Goal: Task Accomplishment & Management: Complete application form

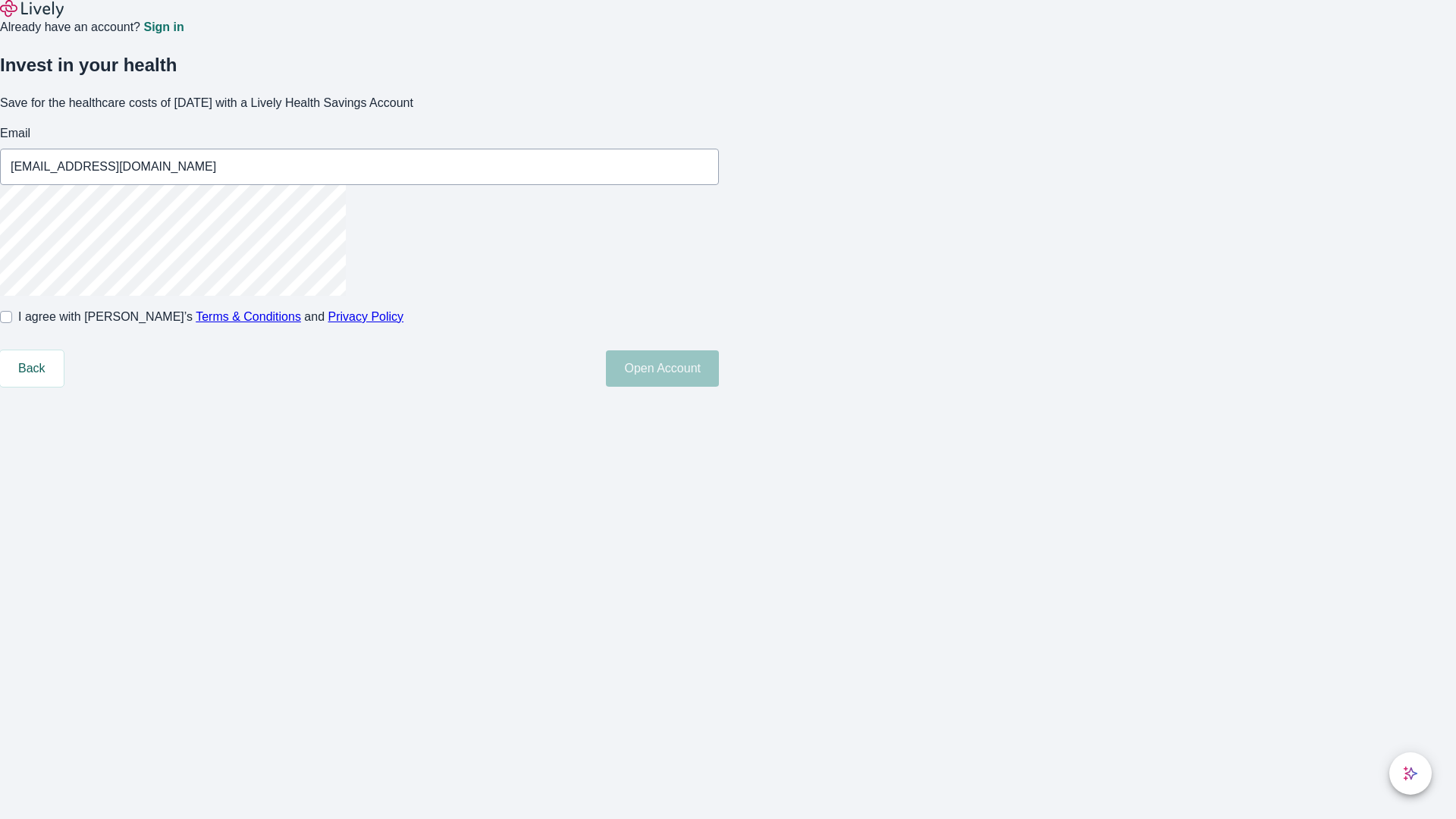
click at [12, 323] on input "I agree with Lively’s Terms & Conditions and Privacy Policy" at bounding box center [6, 317] width 12 height 12
checkbox input "true"
click at [719, 387] on button "Open Account" at bounding box center [662, 368] width 113 height 36
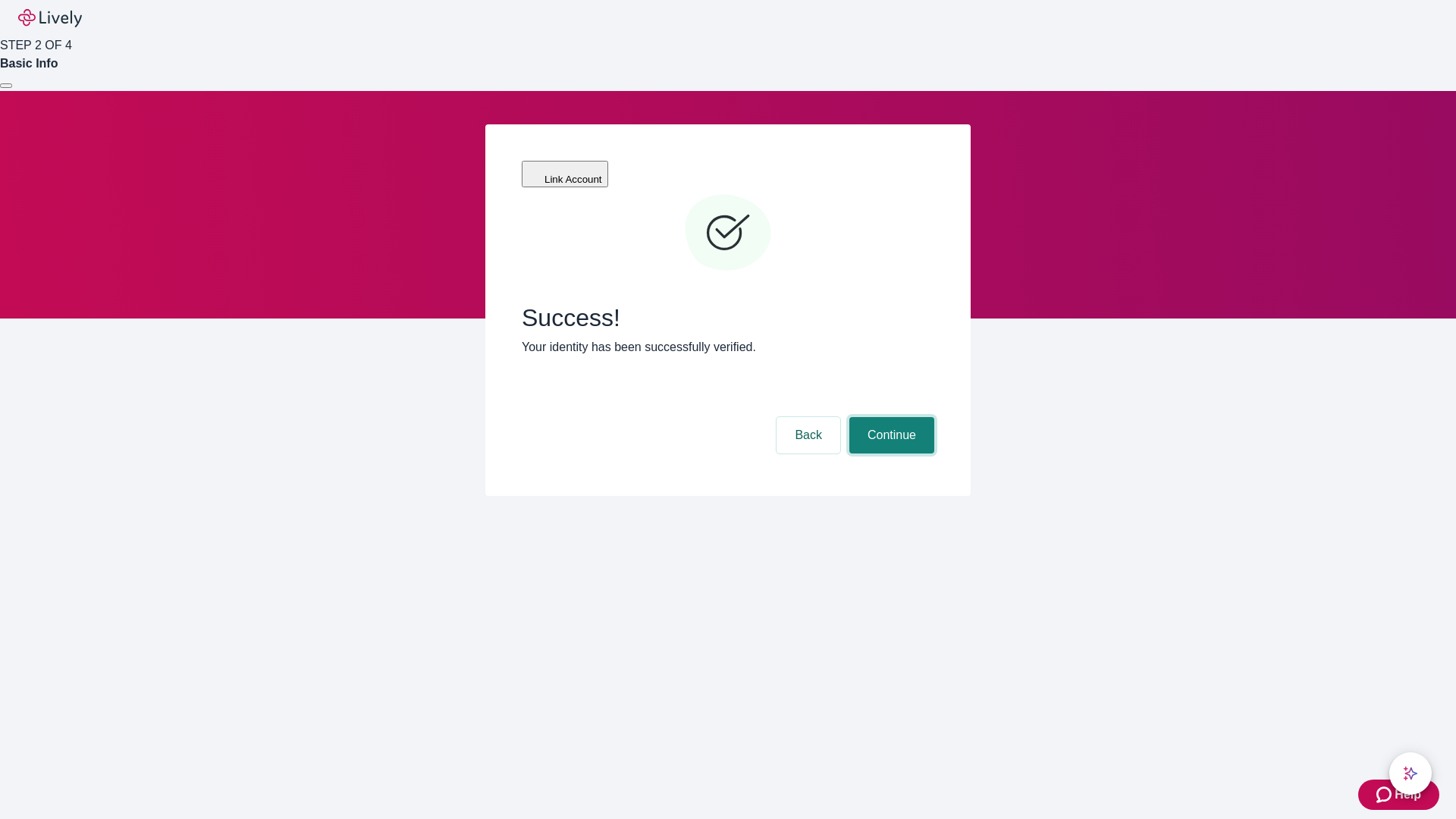
click at [889, 417] on button "Continue" at bounding box center [891, 435] width 85 height 36
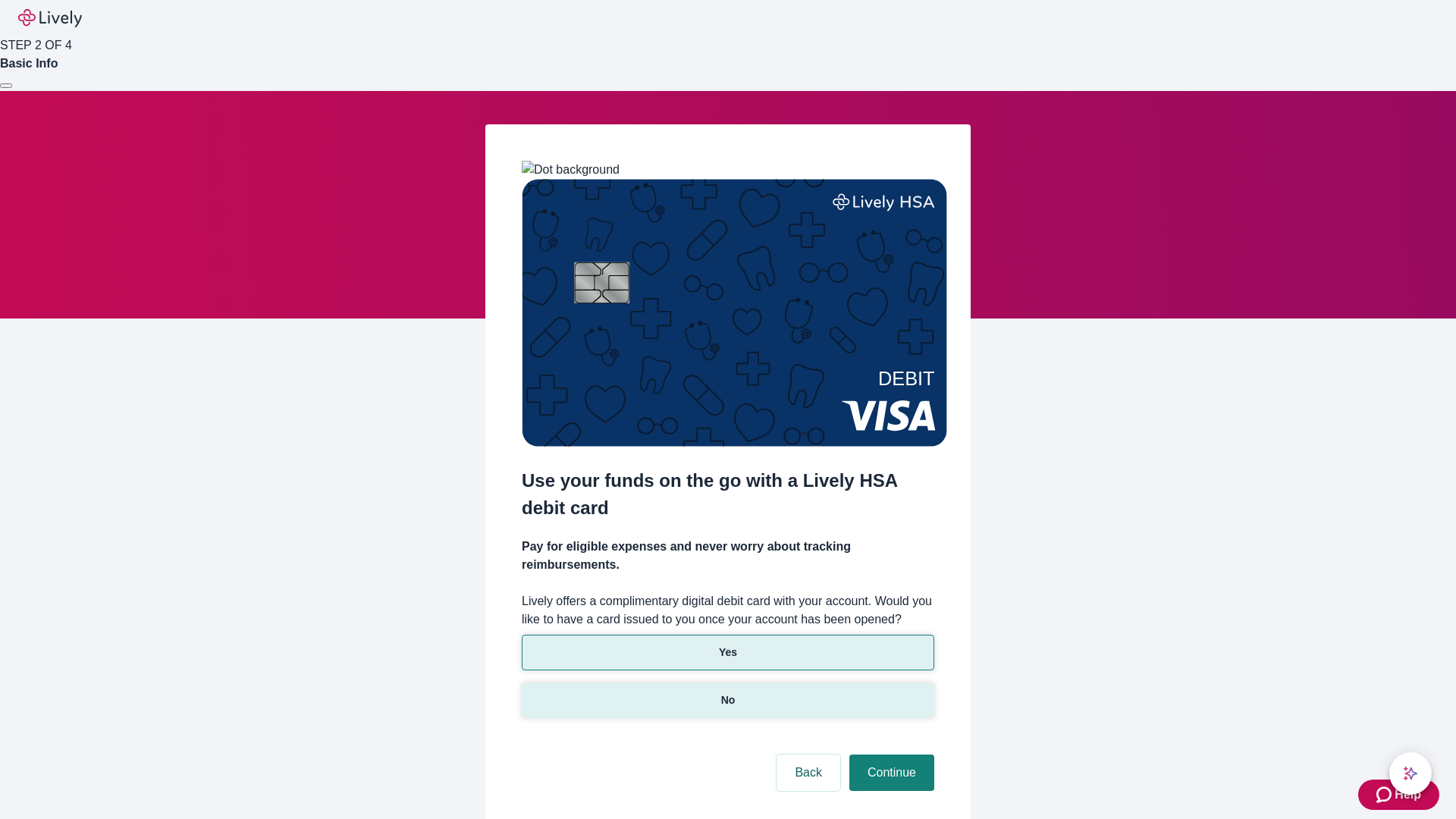
click at [727, 692] on p "No" at bounding box center [728, 700] width 15 height 16
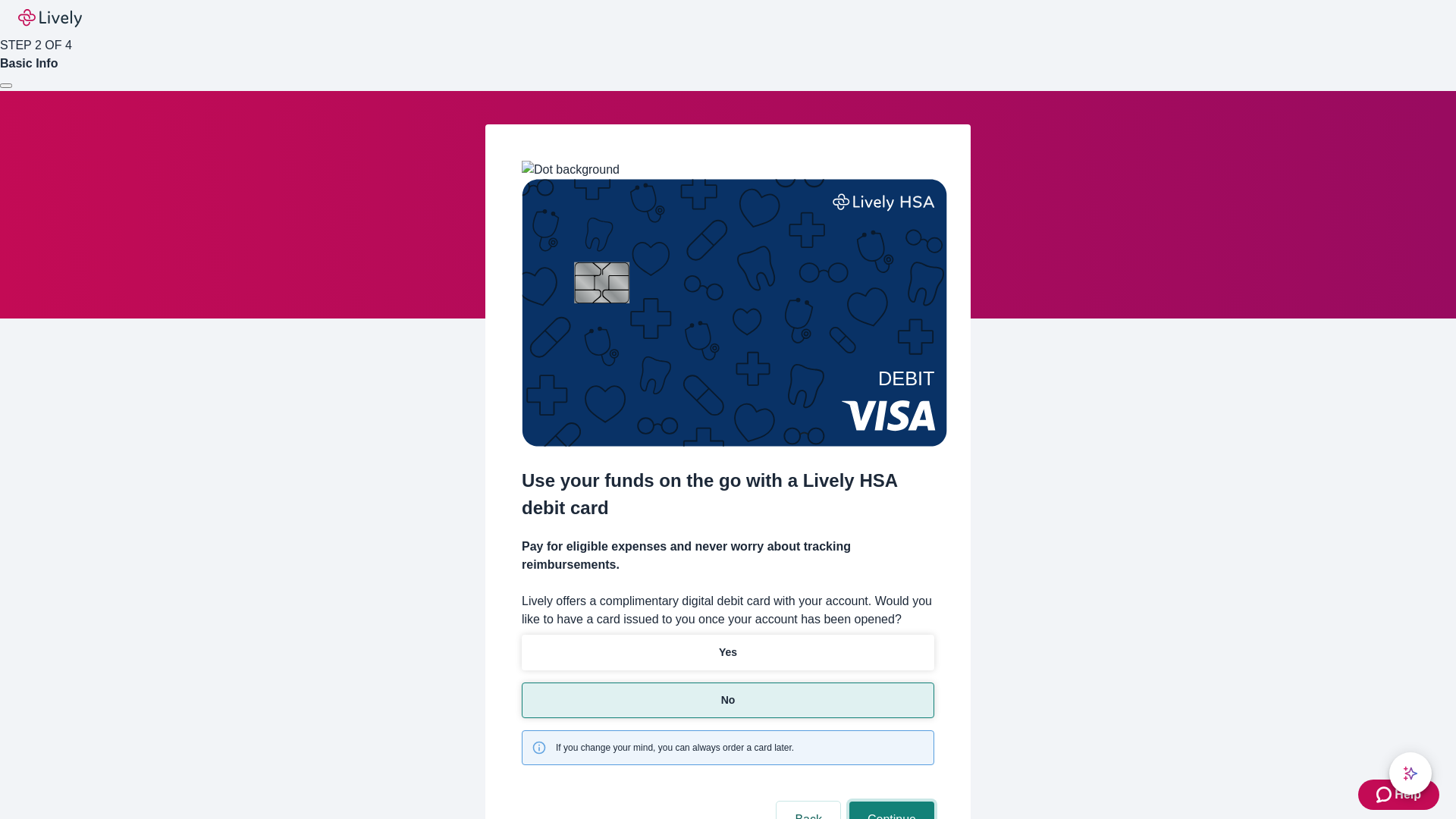
click at [889, 802] on button "Continue" at bounding box center [891, 820] width 85 height 36
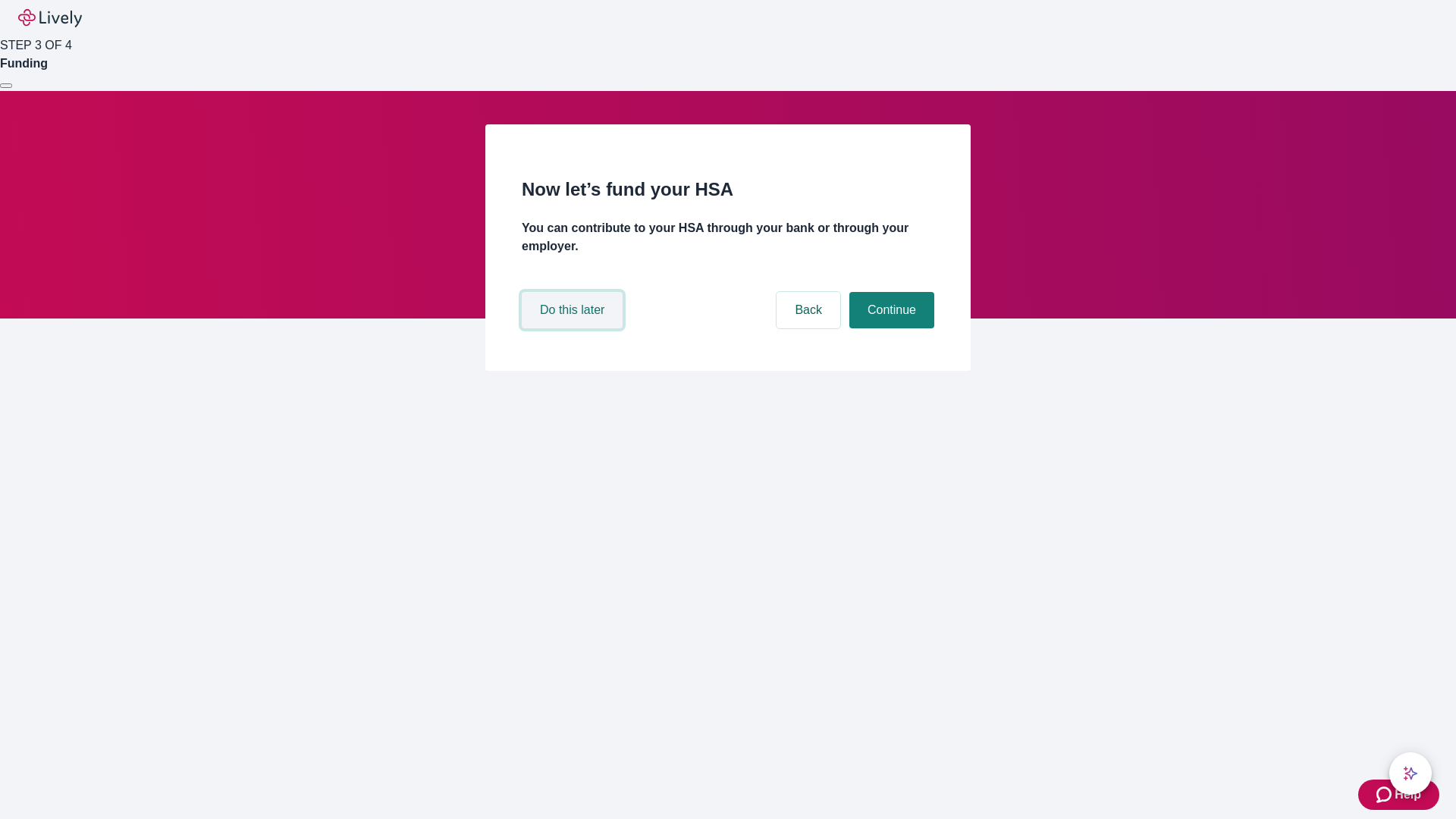
click at [574, 328] on button "Do this later" at bounding box center [572, 310] width 101 height 36
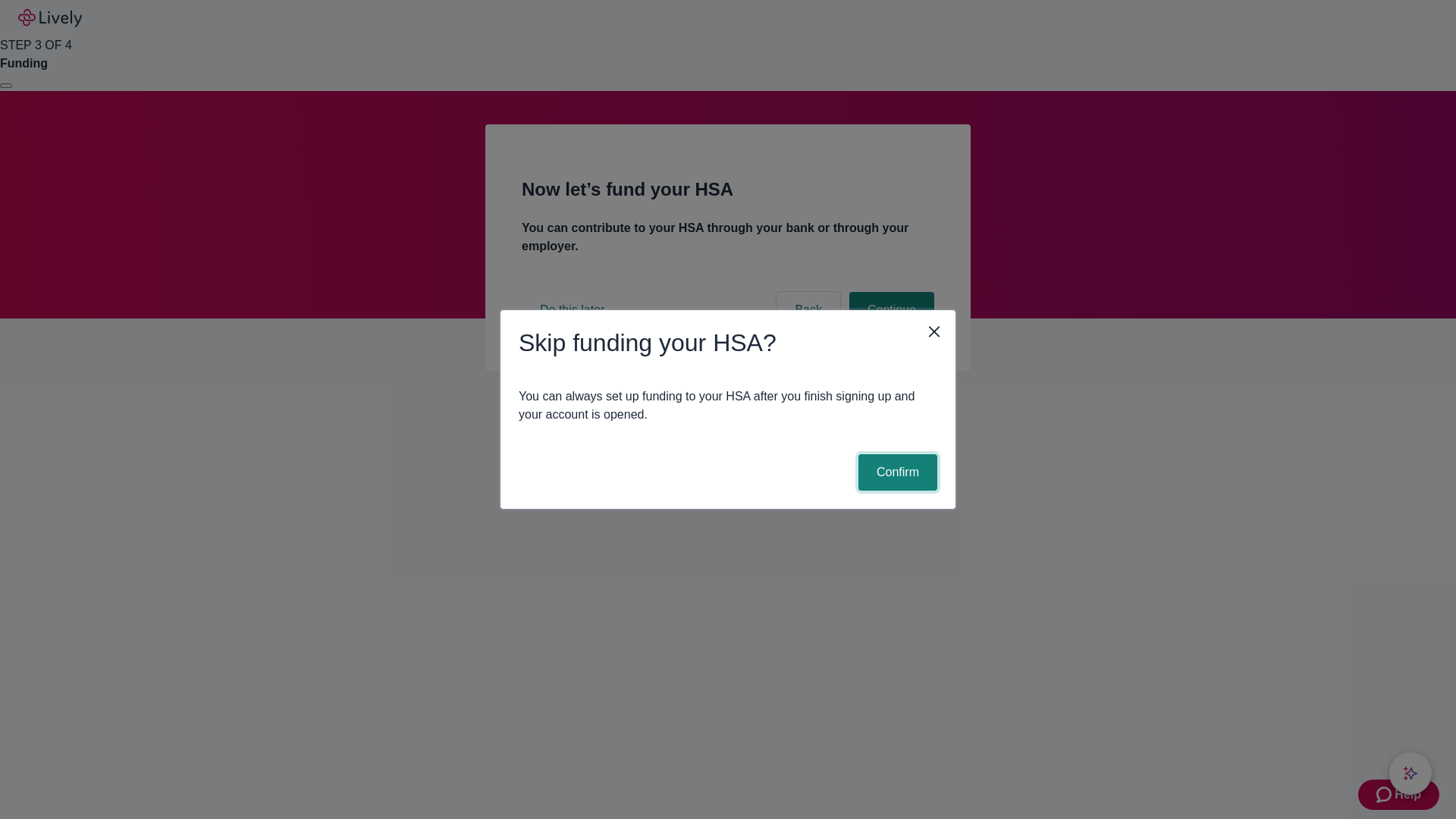
click at [895, 473] on button "Confirm" at bounding box center [898, 473] width 79 height 36
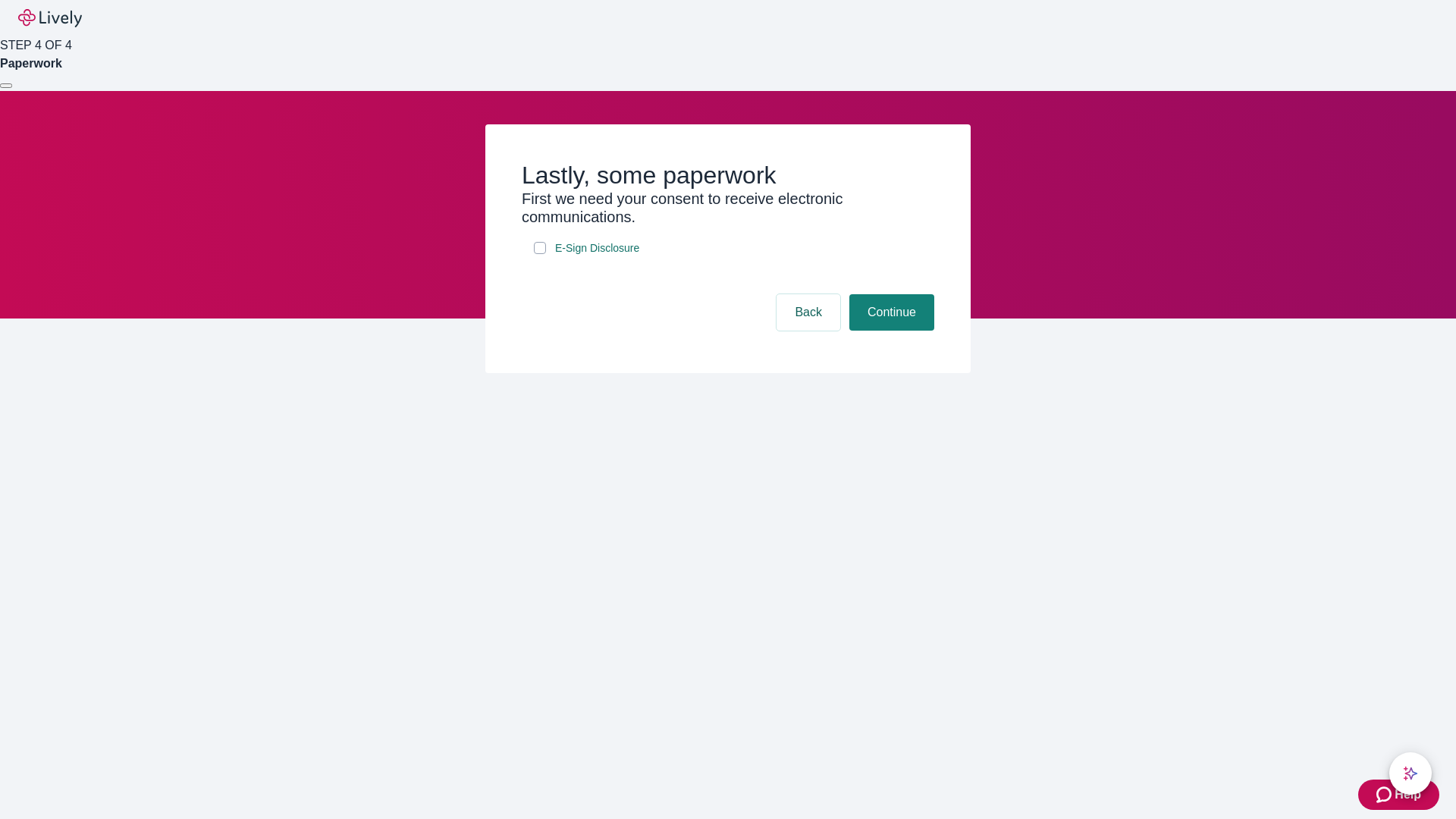
click at [540, 254] on input "E-Sign Disclosure" at bounding box center [539, 248] width 12 height 12
checkbox input "true"
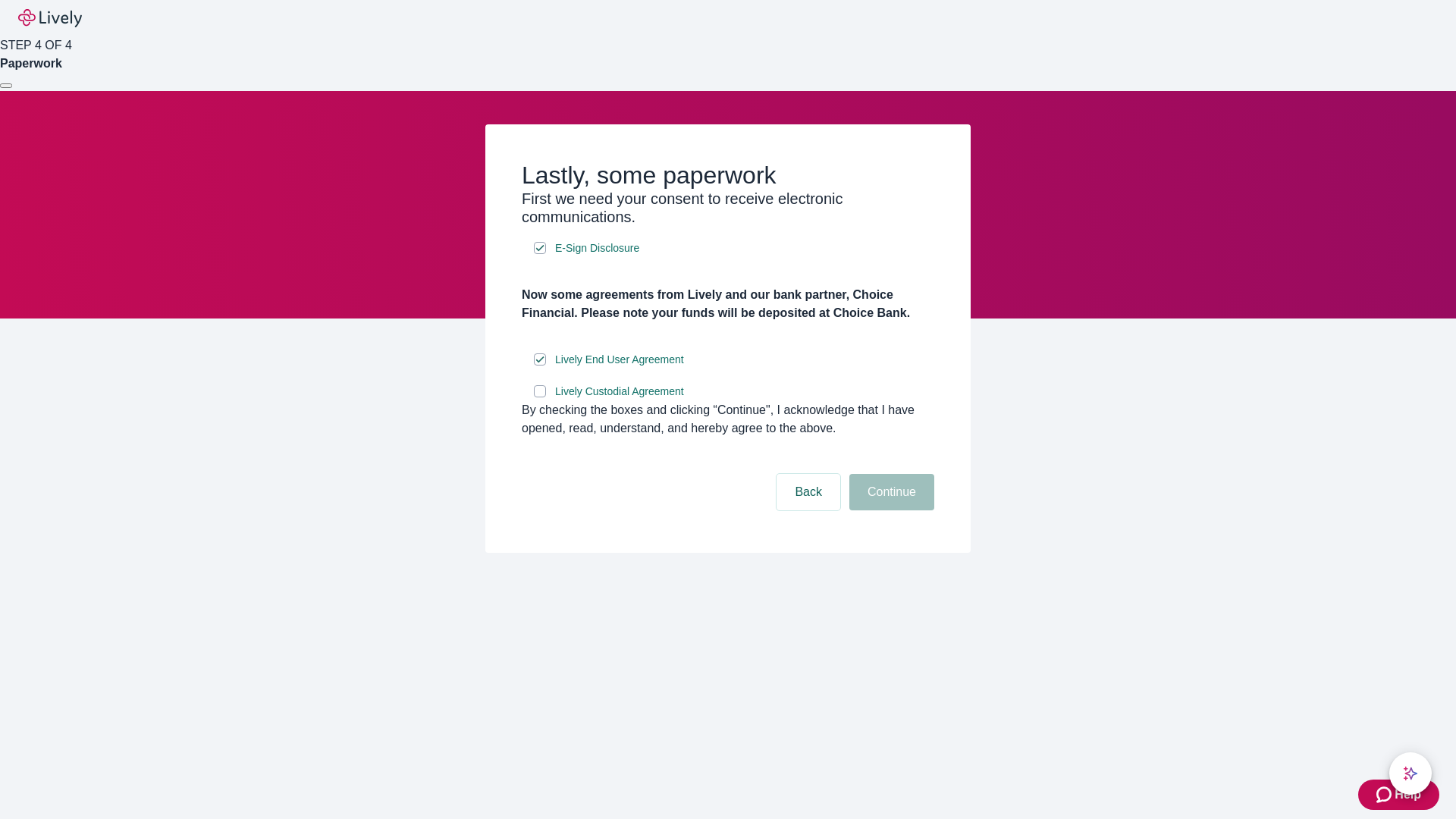
click at [540, 397] on input "Lively Custodial Agreement" at bounding box center [539, 391] width 12 height 12
checkbox input "true"
click at [889, 510] on button "Continue" at bounding box center [891, 492] width 85 height 36
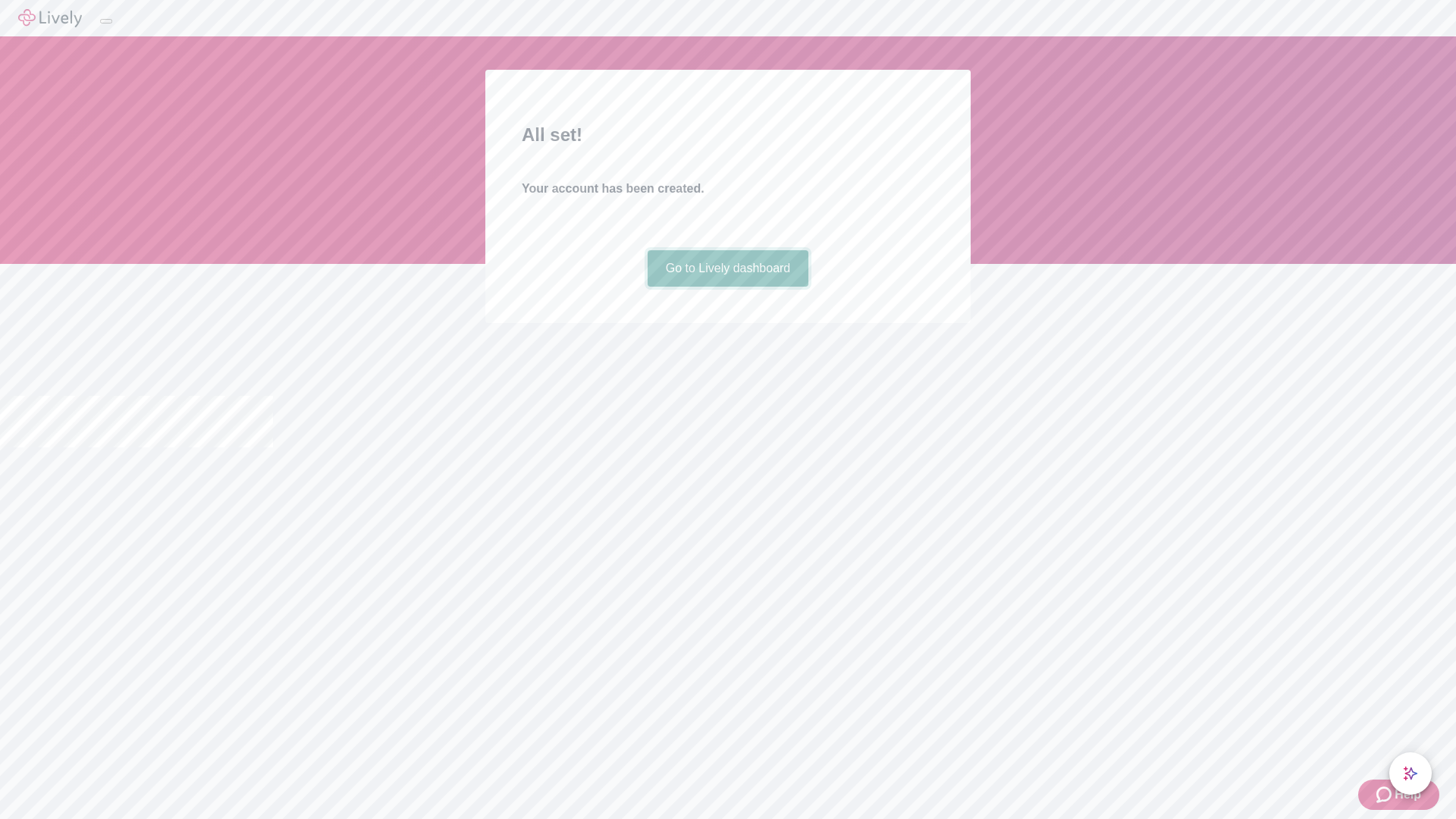
click at [727, 286] on link "Go to Lively dashboard" at bounding box center [728, 268] width 161 height 36
